Goal: Download file/media

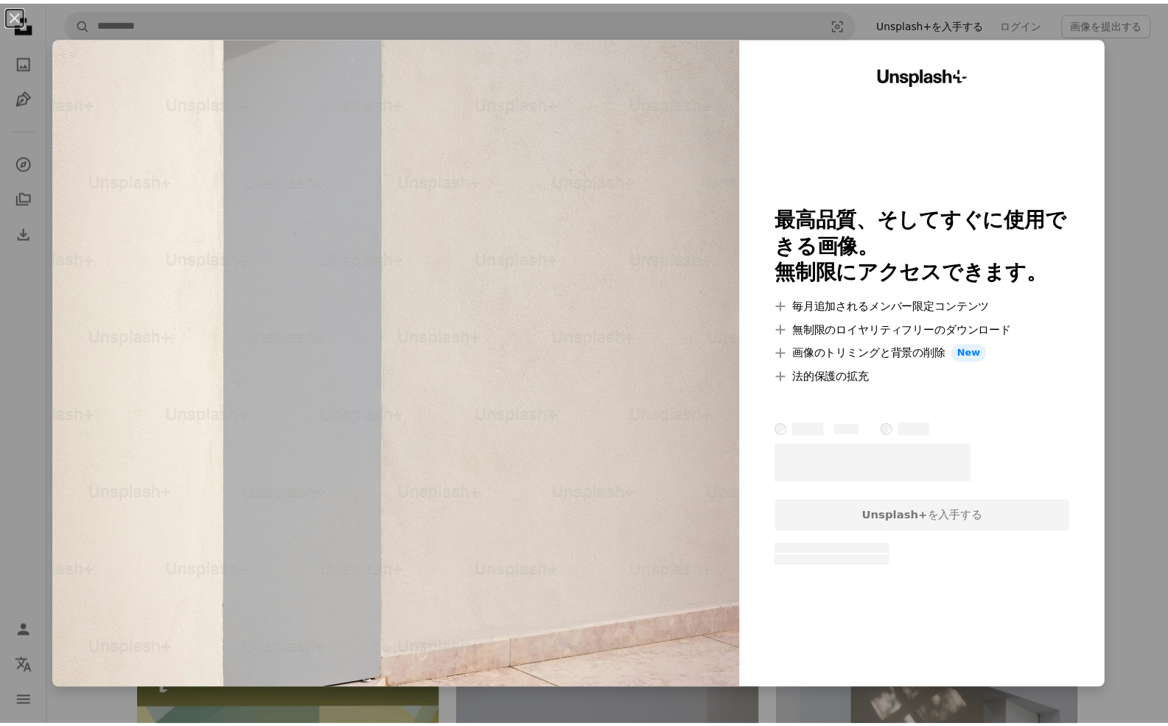
scroll to position [3412, 0]
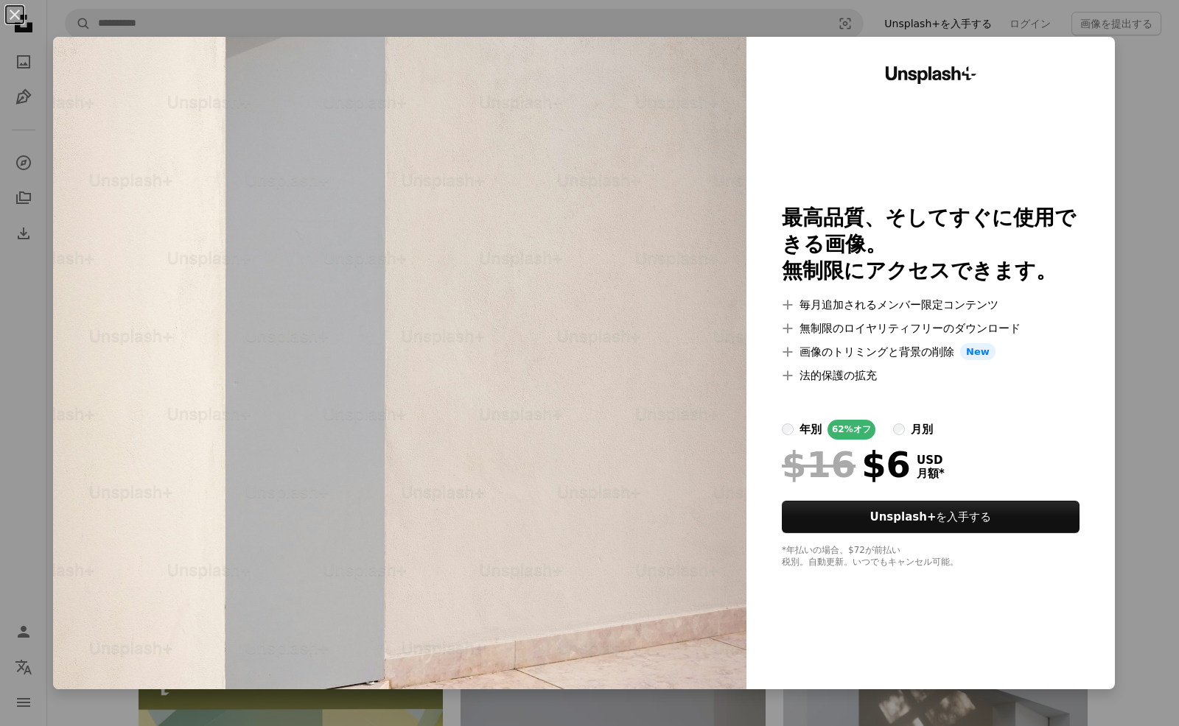
click at [1132, 253] on div "An X shape Unsplash+ 最高品質、そしてすぐに使用できる画像。 無制限にアクセスできます。 A plus sign 毎月追加されるメンバー限…" at bounding box center [589, 363] width 1179 height 726
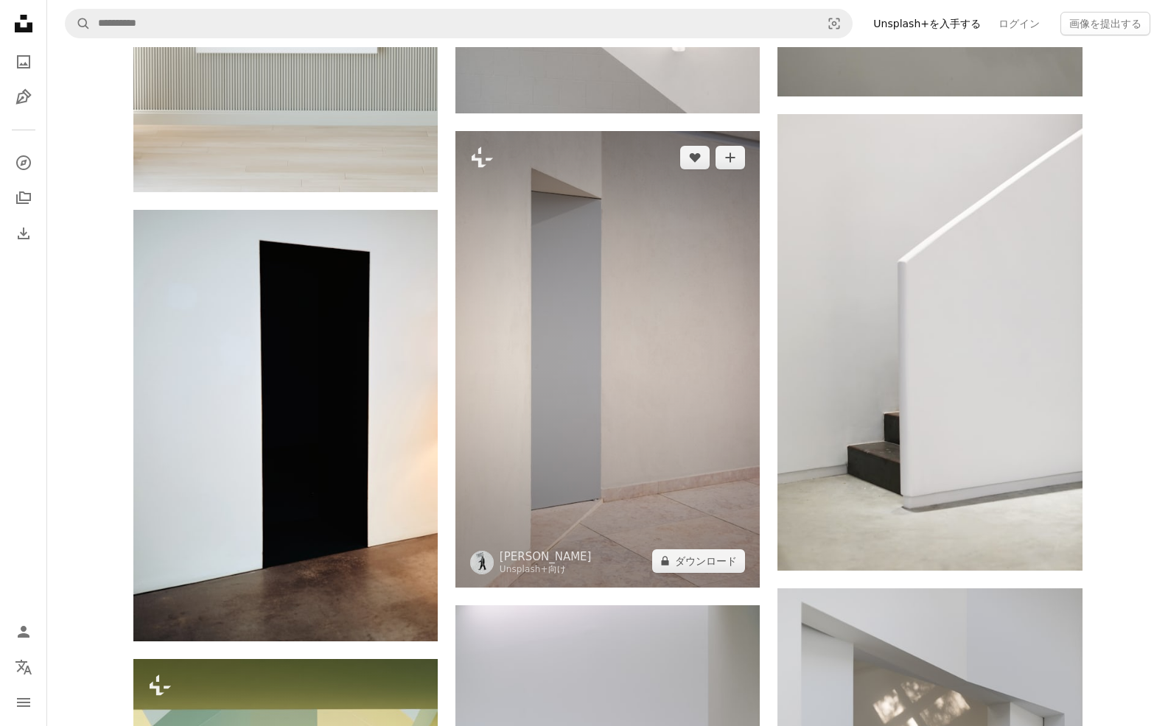
click at [603, 303] on img at bounding box center [607, 359] width 304 height 457
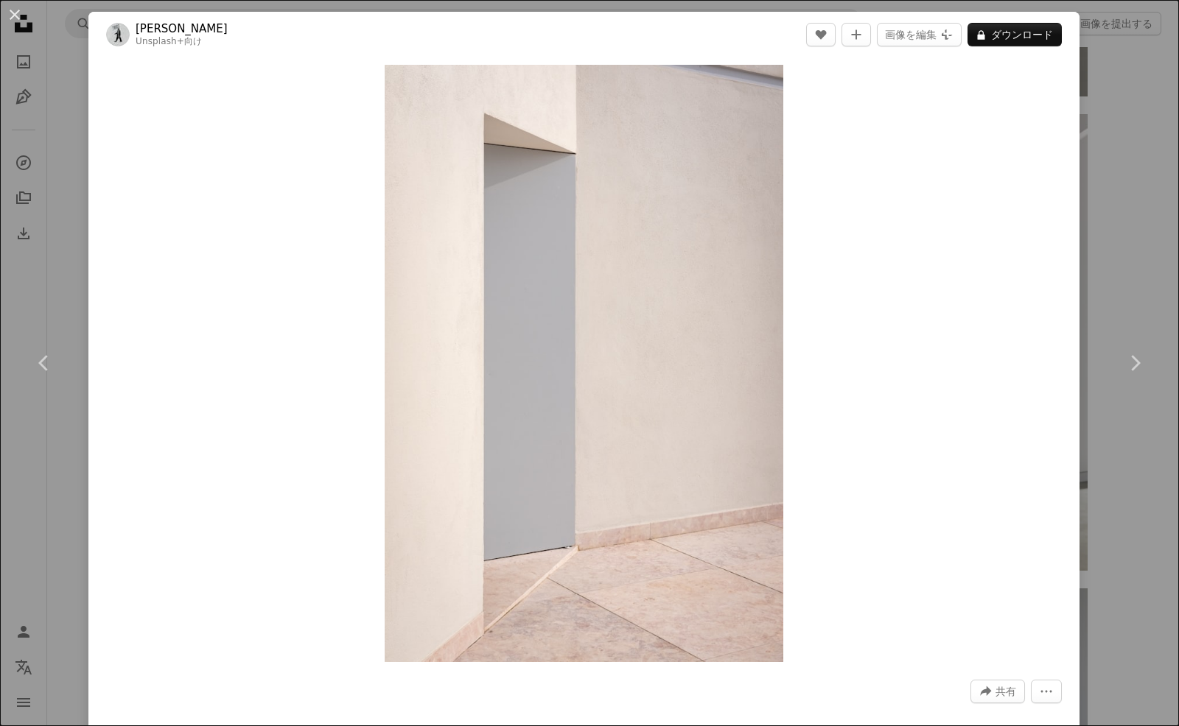
click at [1142, 139] on div "An X shape Chevron left Chevron right [PERSON_NAME] Unsplash+ 向け A heart A plus…" at bounding box center [589, 363] width 1179 height 726
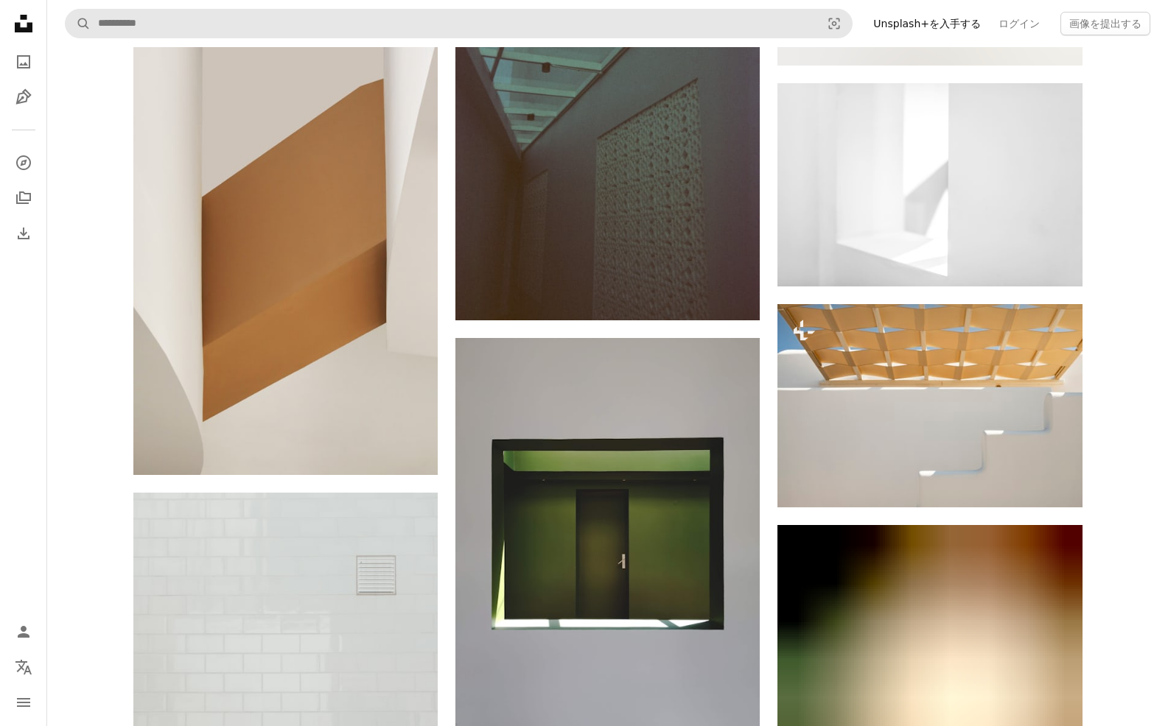
scroll to position [30728, 0]
